Goal: Information Seeking & Learning: Check status

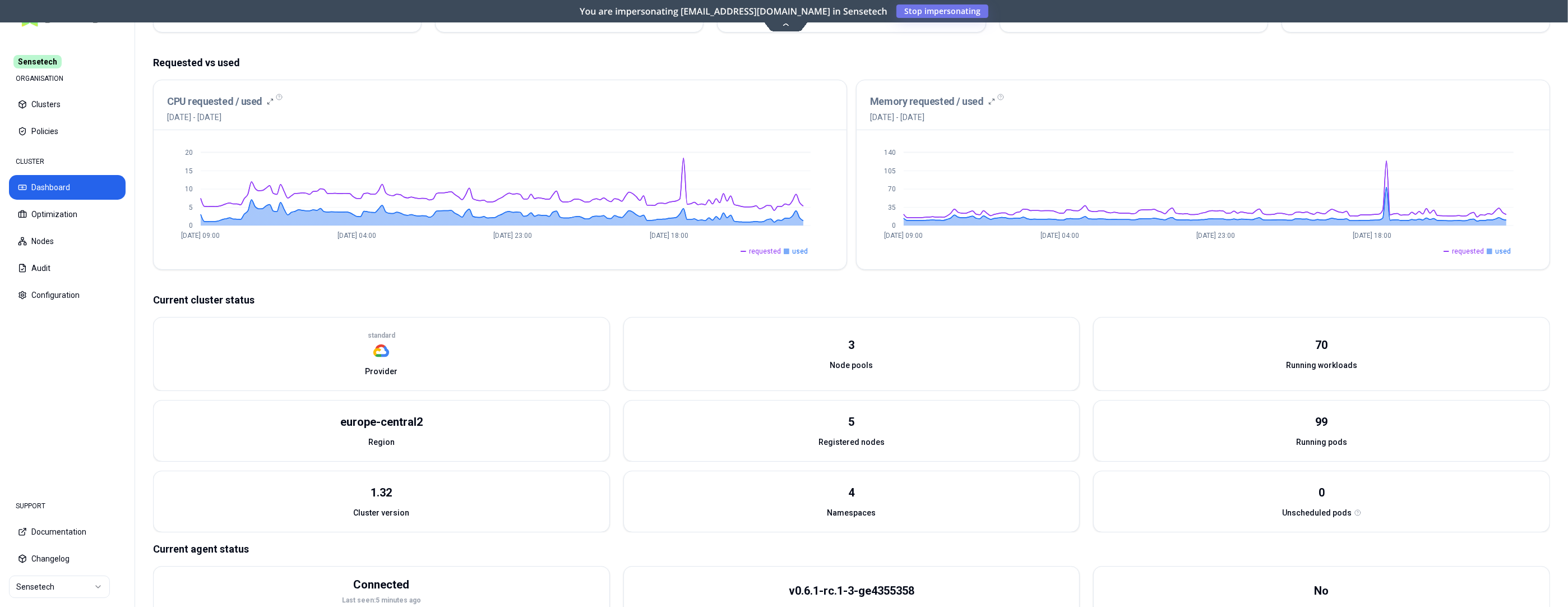
scroll to position [240, 0]
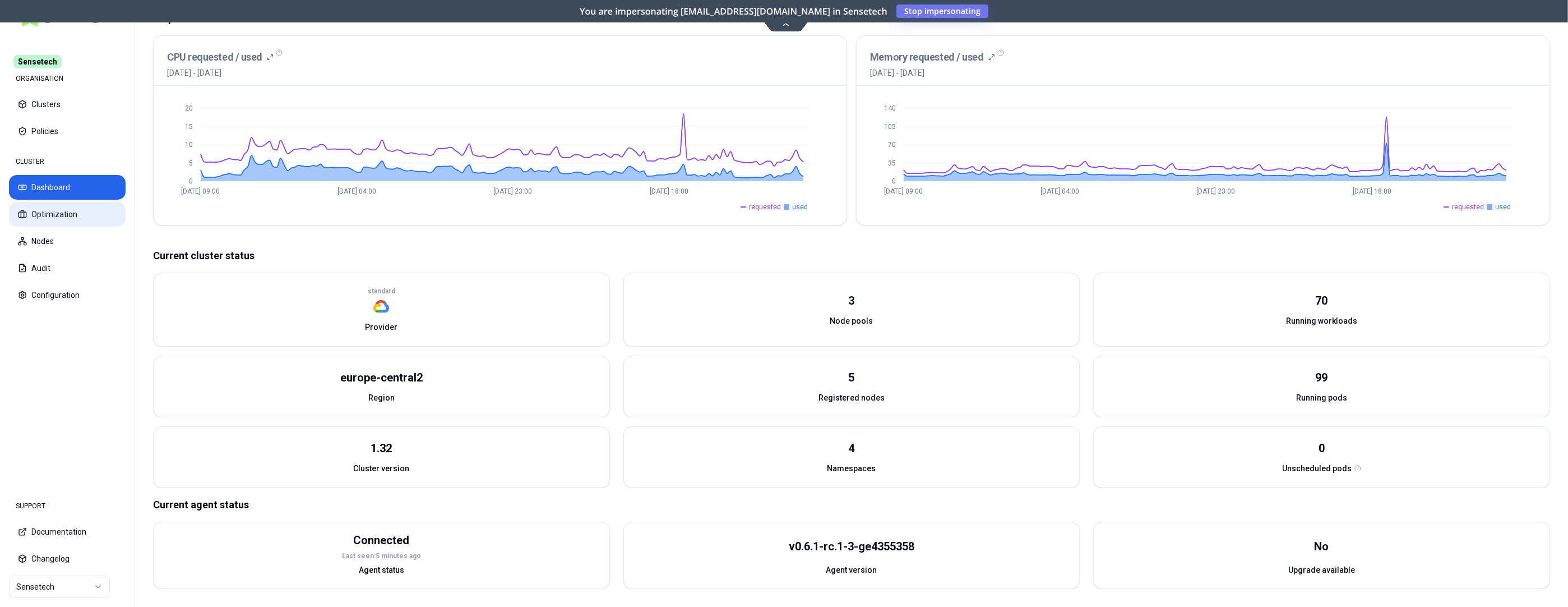
click at [63, 219] on button "Optimization" at bounding box center [68, 214] width 117 height 25
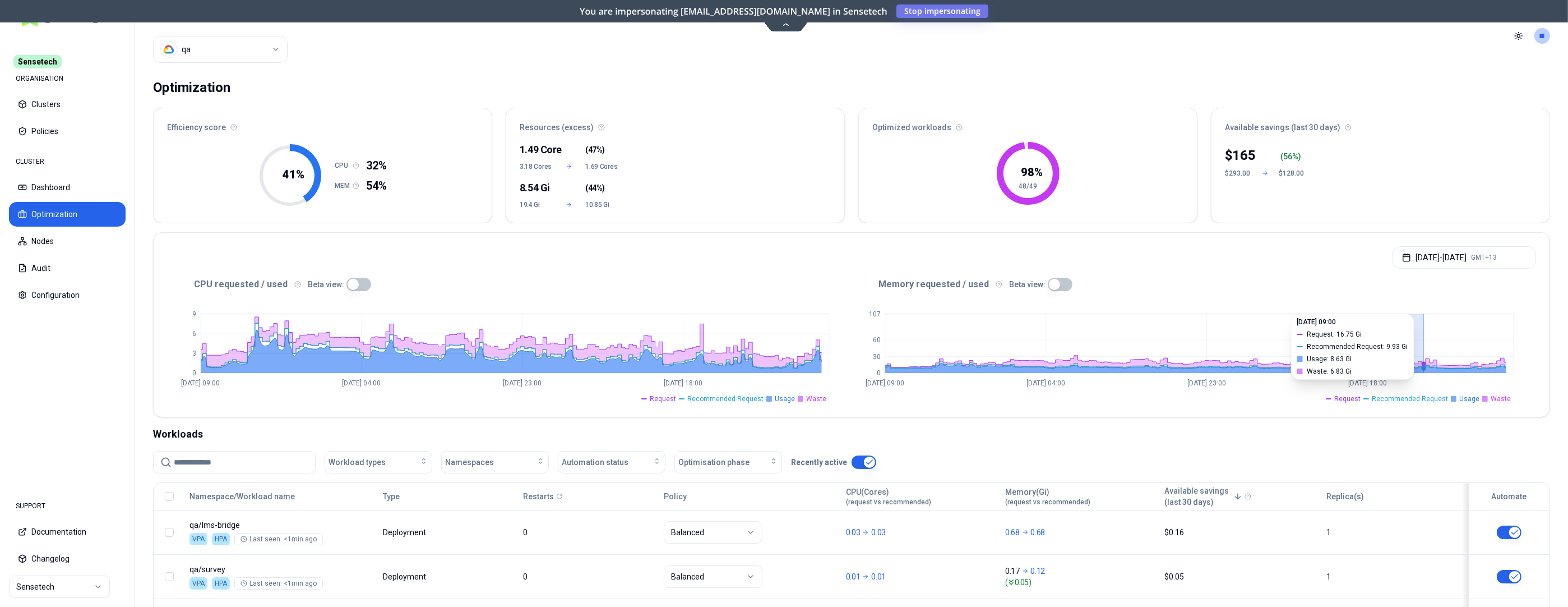
drag, startPoint x: 1361, startPoint y: 365, endPoint x: 1423, endPoint y: 364, distance: 62.0
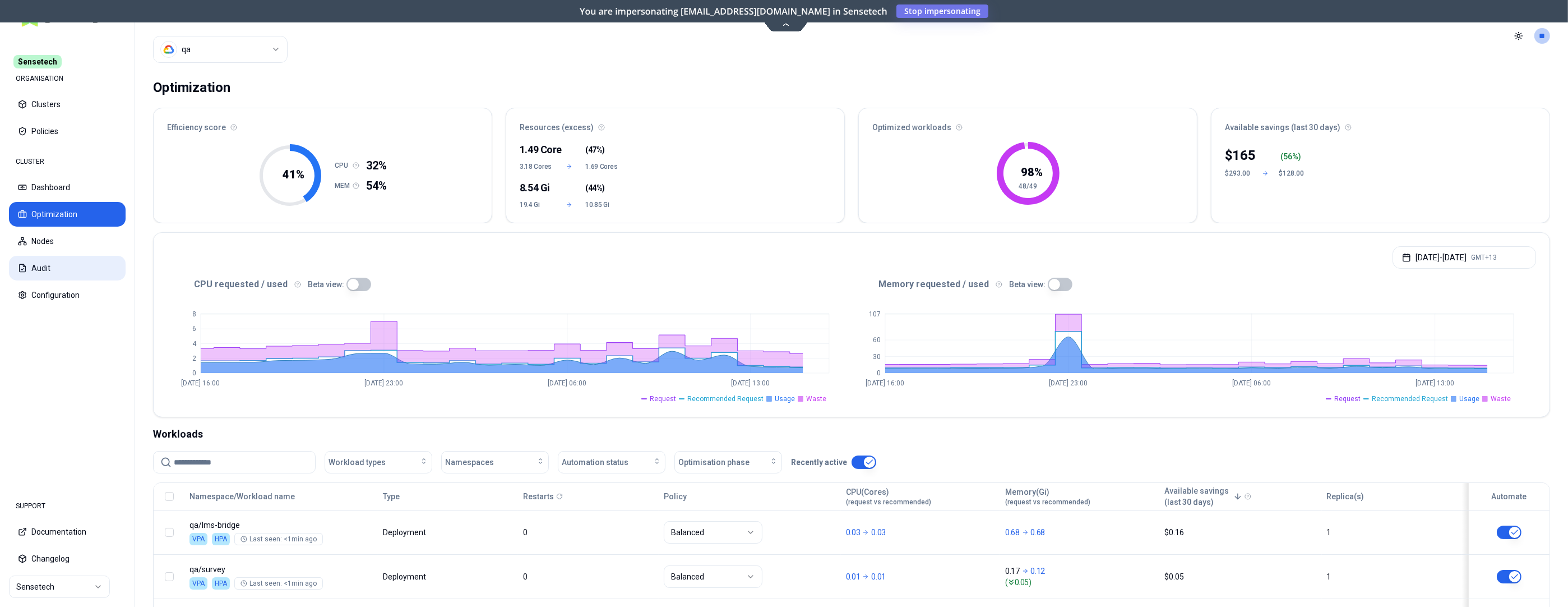
click at [42, 264] on button "Audit" at bounding box center [68, 268] width 117 height 25
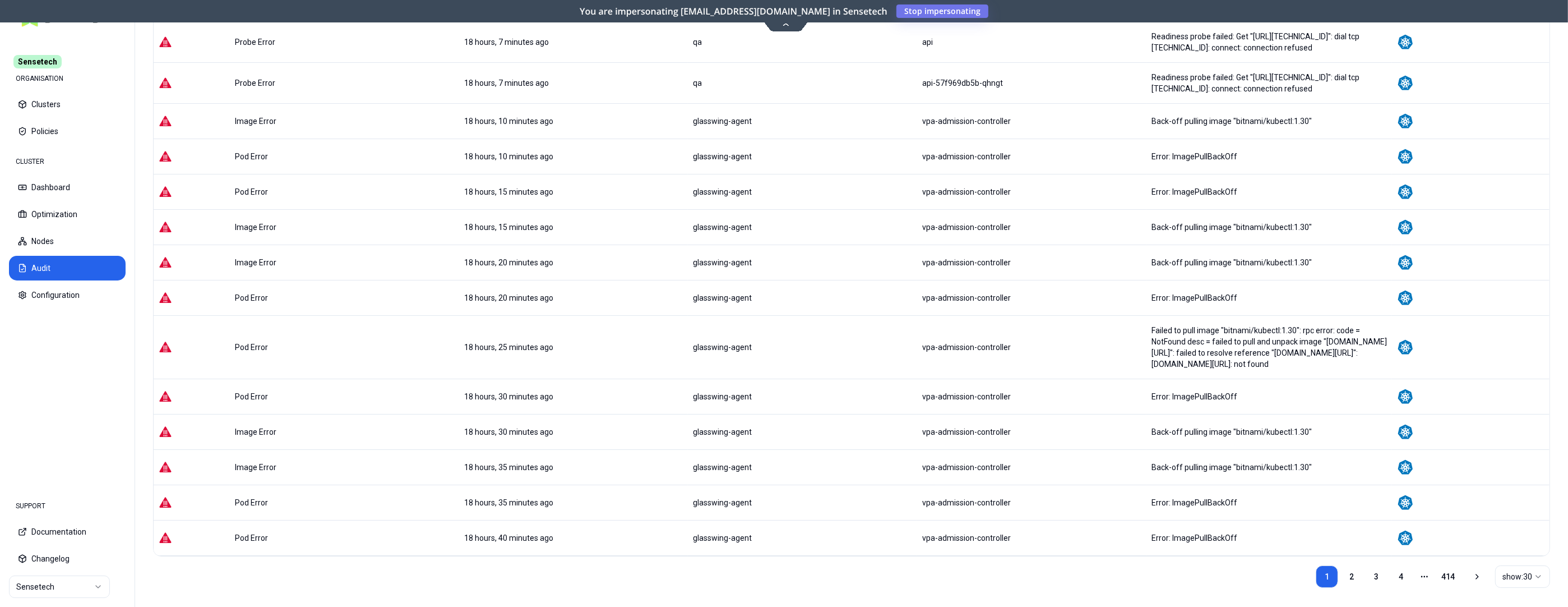
scroll to position [721, 0]
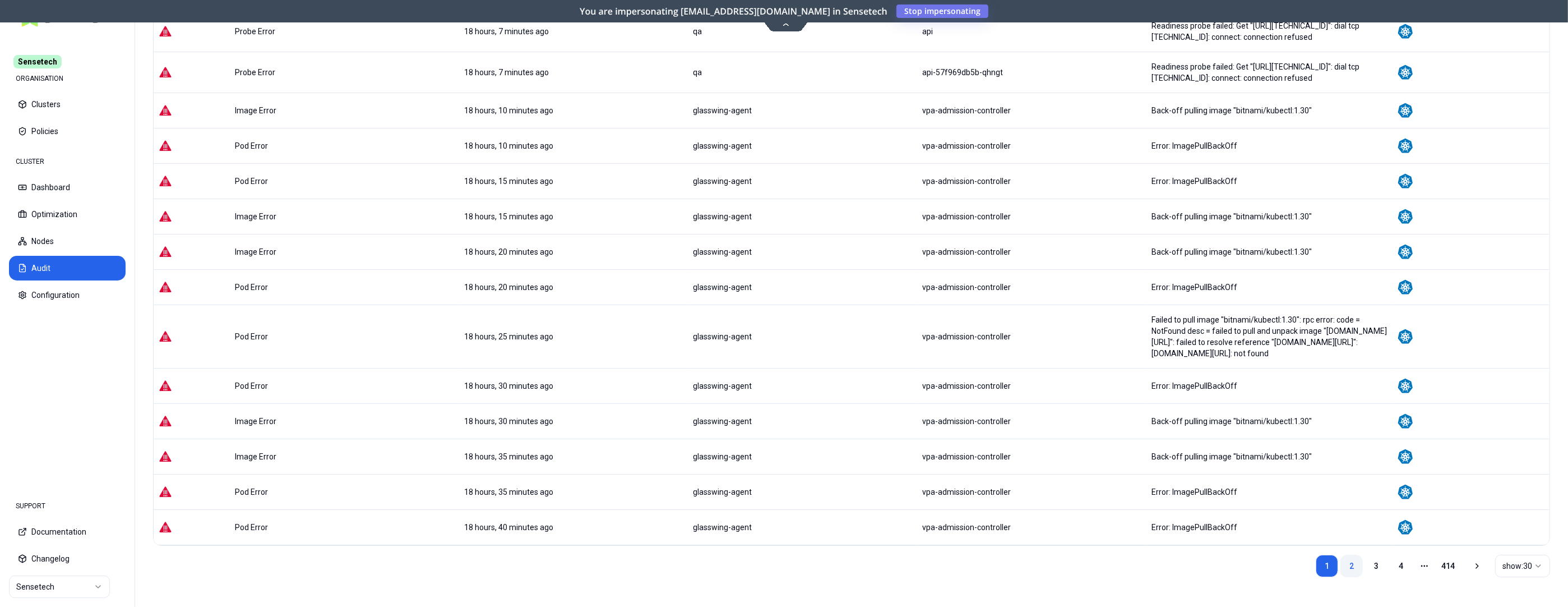
click at [1346, 564] on link "2" at bounding box center [1351, 566] width 23 height 23
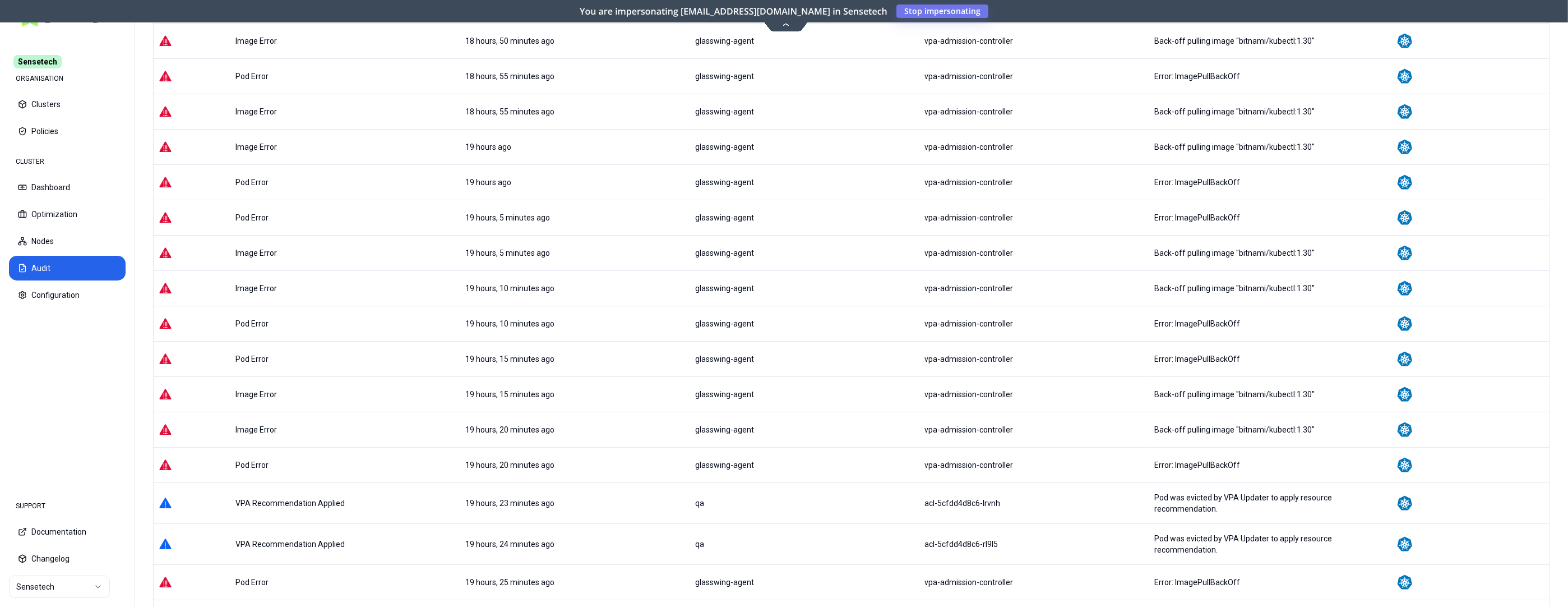
scroll to position [0, 0]
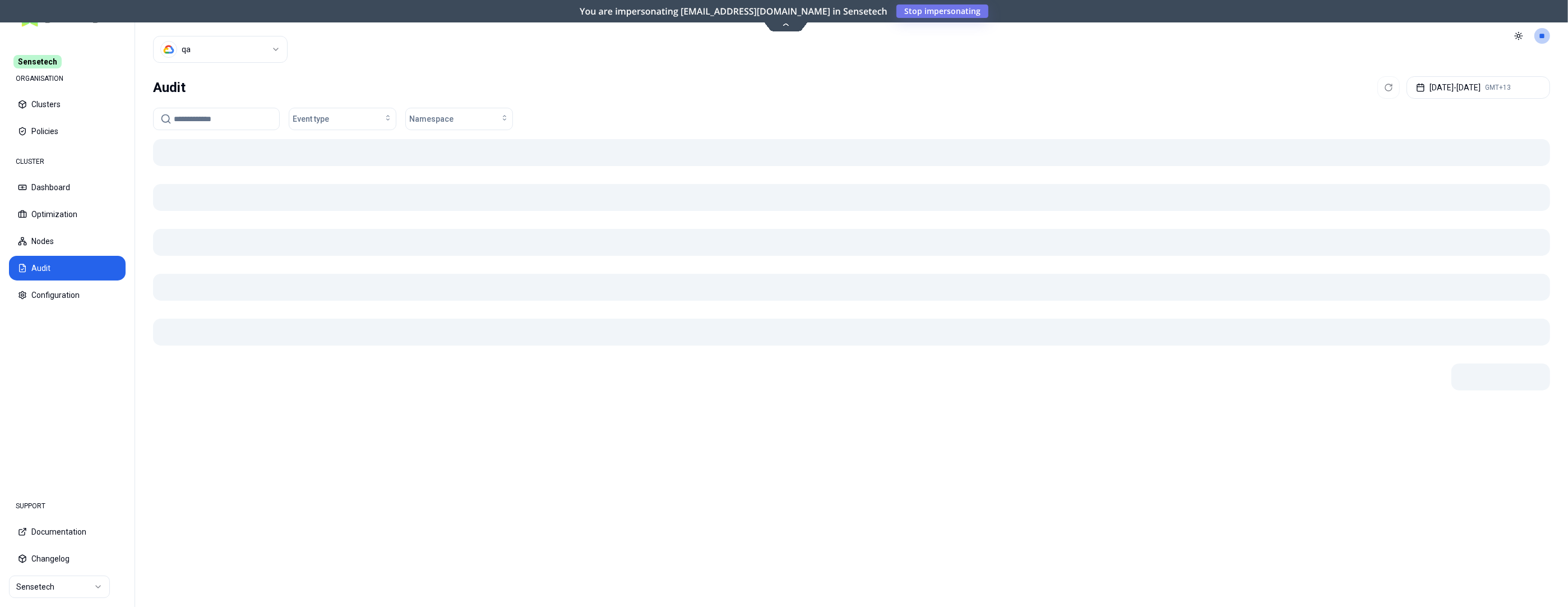
click at [259, 49] on html "Sensetech ORGANISATION Clusters Policies CLUSTER Dashboard Optimization Nodes A…" at bounding box center [784, 303] width 1568 height 607
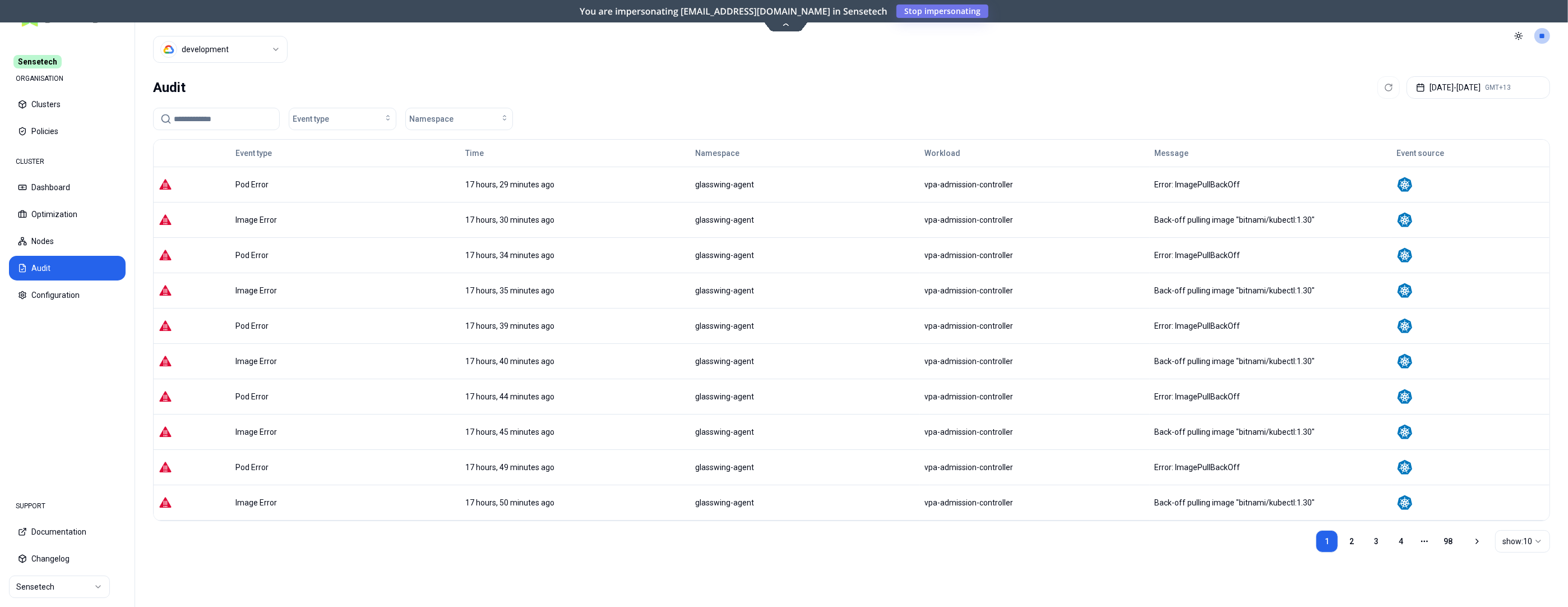
click at [209, 52] on html "Sensetech ORGANISATION Clusters Policies CLUSTER Dashboard Optimization Nodes A…" at bounding box center [784, 303] width 1568 height 607
click at [204, 139] on div "qa development production" at bounding box center [221, 104] width 135 height 75
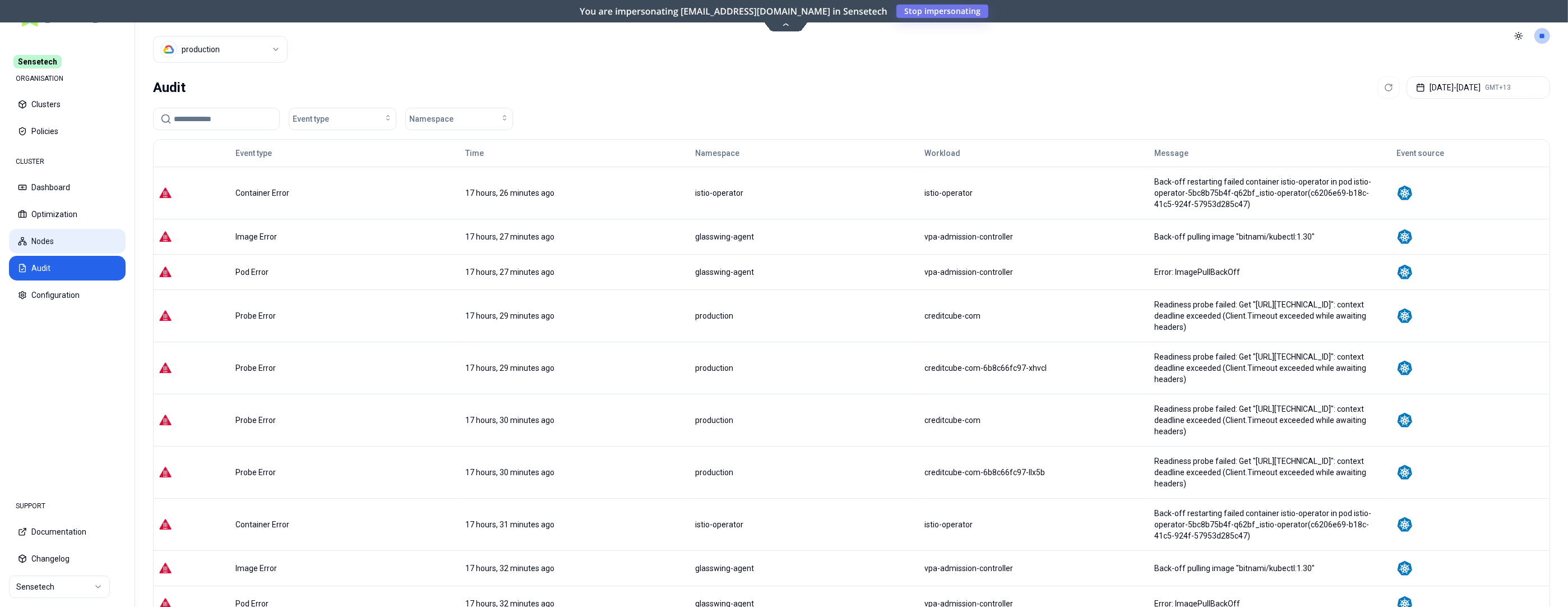
click at [45, 245] on button "Nodes" at bounding box center [68, 241] width 117 height 25
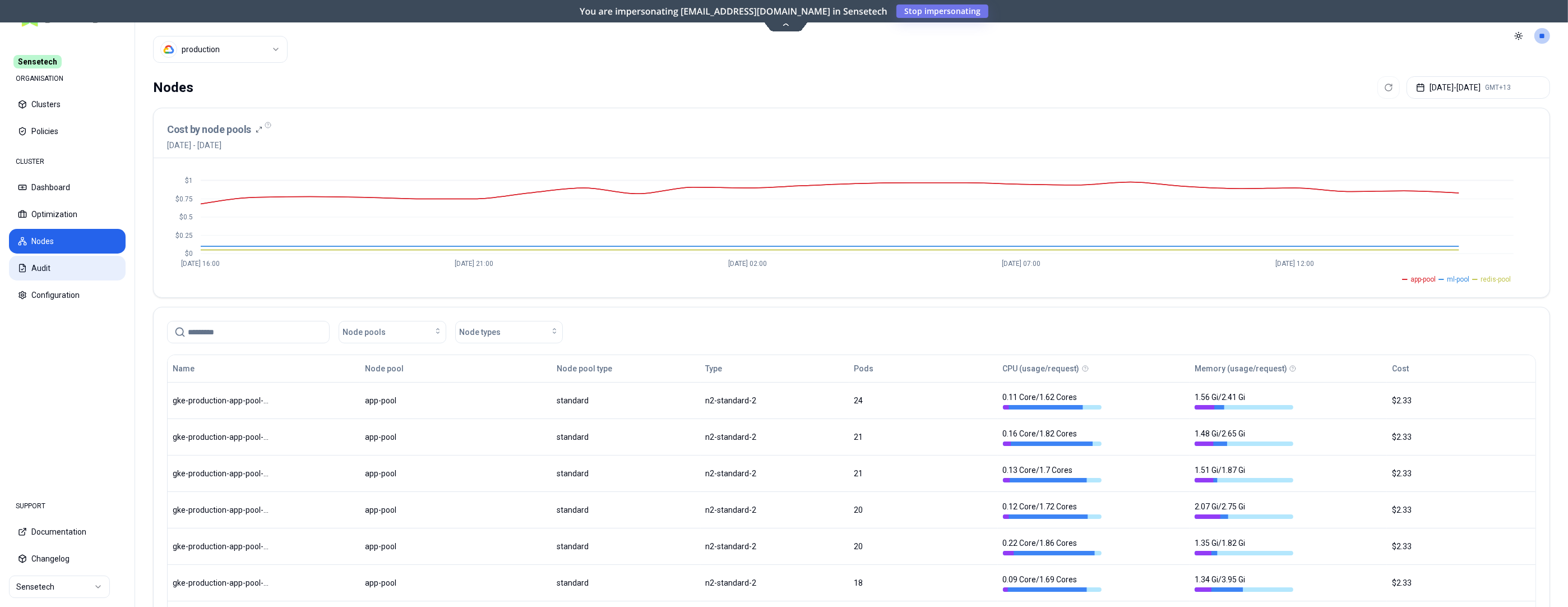
click at [43, 270] on button "Audit" at bounding box center [68, 268] width 117 height 25
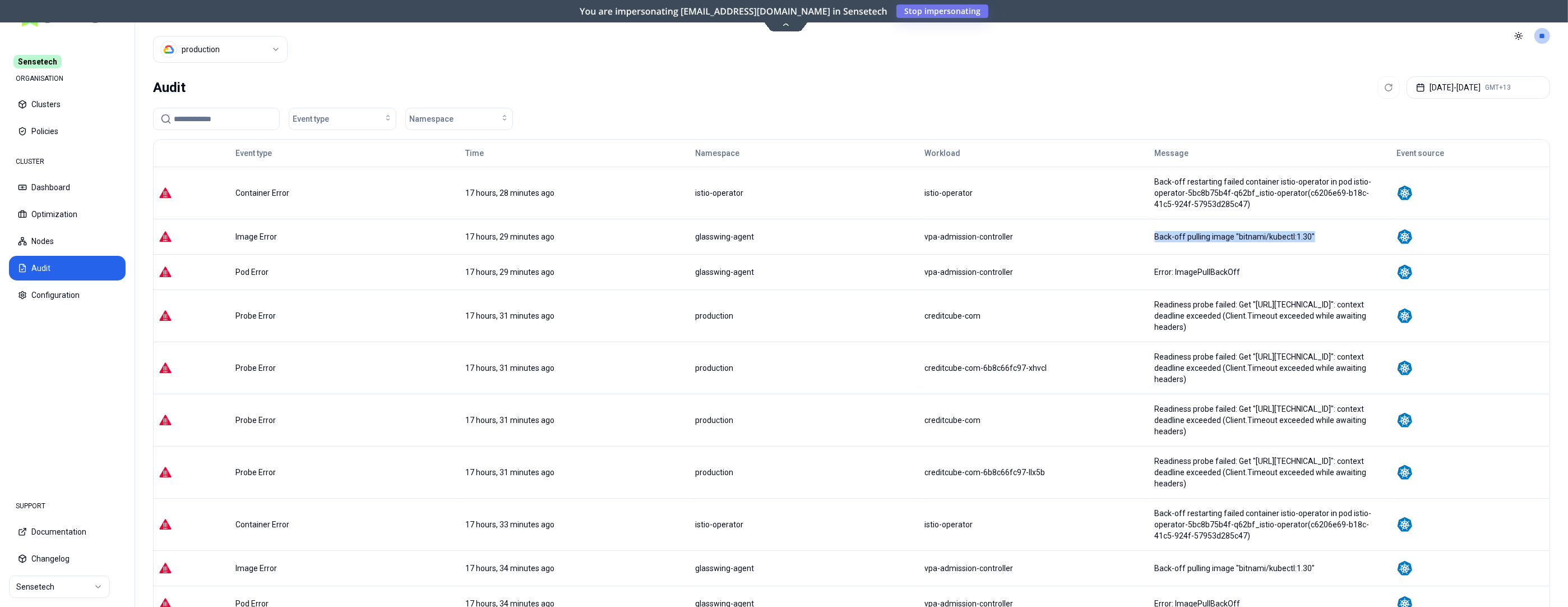
drag, startPoint x: 1098, startPoint y: 219, endPoint x: 1265, endPoint y: 221, distance: 167.0
click at [1265, 221] on td "Back-off pulling image "bitnami/kubectl:1.30"" at bounding box center [1271, 236] width 242 height 35
copy div "Back-off pulling image "bitnami/kubectl:1.30""
